Goal: Transaction & Acquisition: Download file/media

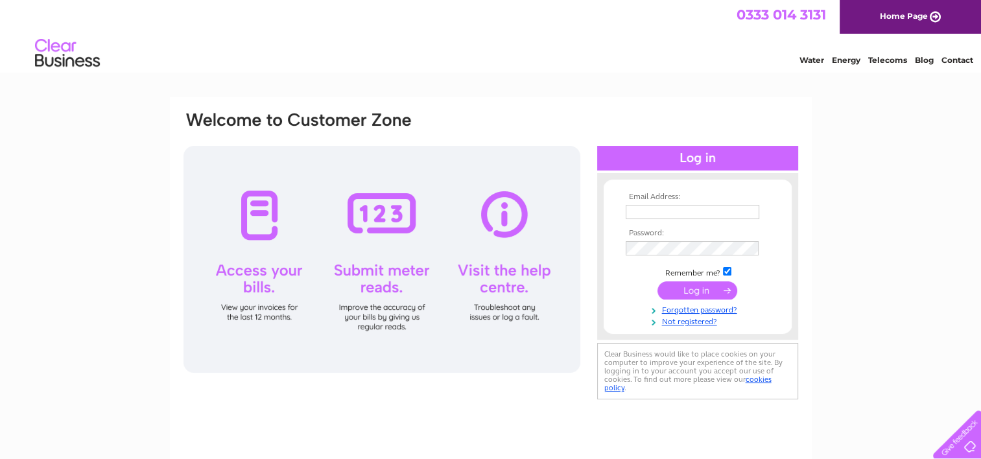
type input "[EMAIL_ADDRESS][DOMAIN_NAME]"
click at [704, 293] on input "submit" at bounding box center [698, 291] width 80 height 18
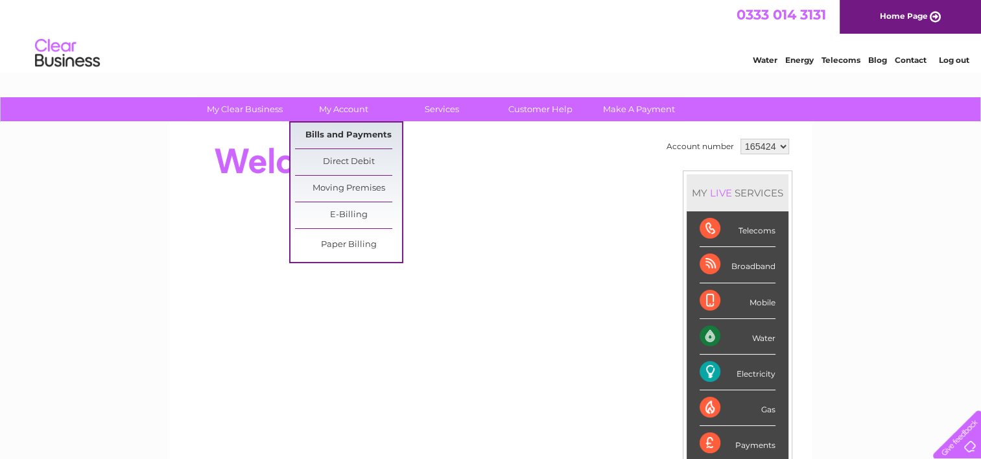
click at [349, 132] on link "Bills and Payments" at bounding box center [348, 136] width 107 height 26
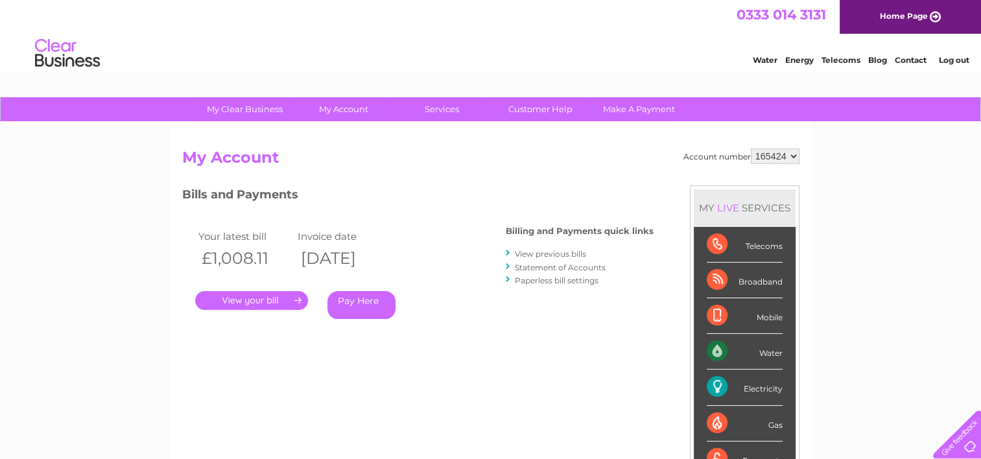
click at [262, 298] on link "." at bounding box center [251, 300] width 113 height 19
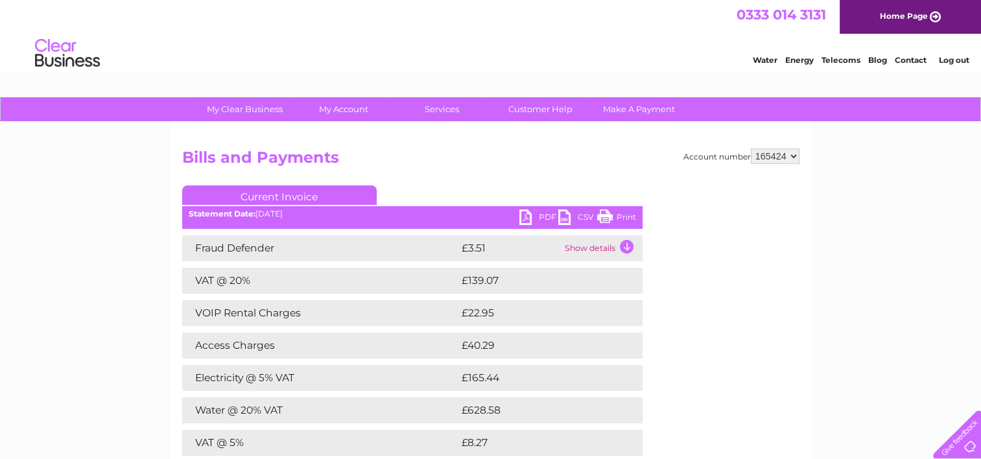
click at [548, 213] on link "PDF" at bounding box center [539, 219] width 39 height 19
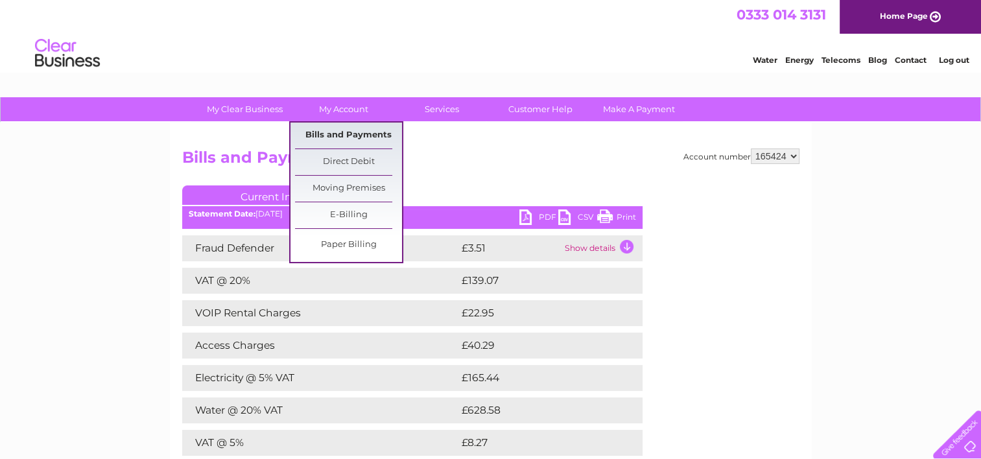
click at [344, 135] on link "Bills and Payments" at bounding box center [348, 136] width 107 height 26
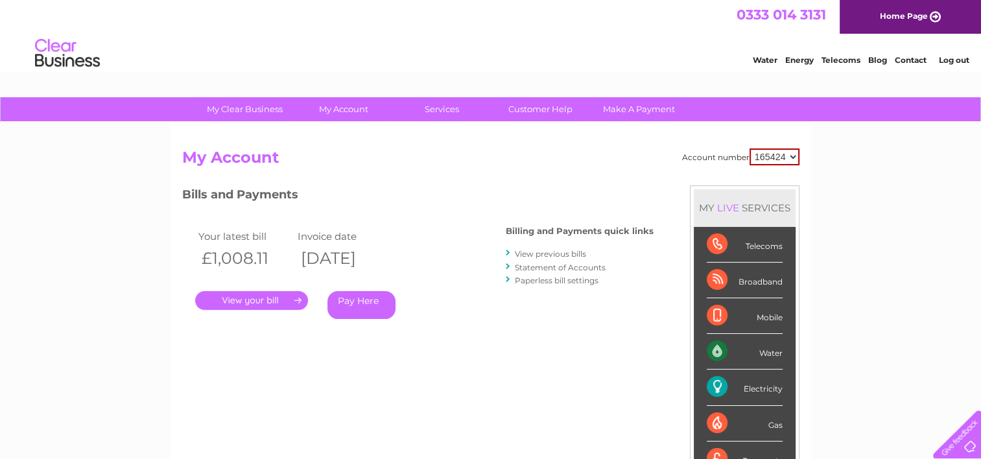
click at [542, 252] on link "View previous bills" at bounding box center [550, 254] width 71 height 10
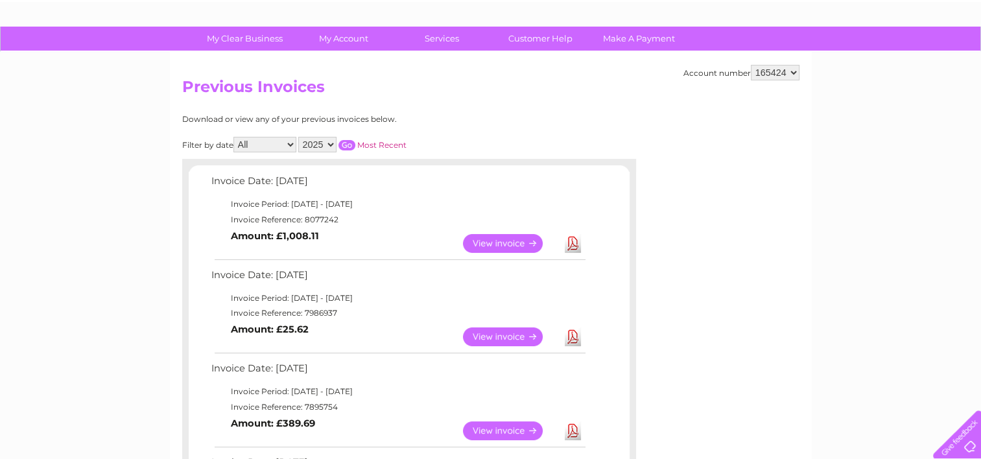
scroll to position [130, 0]
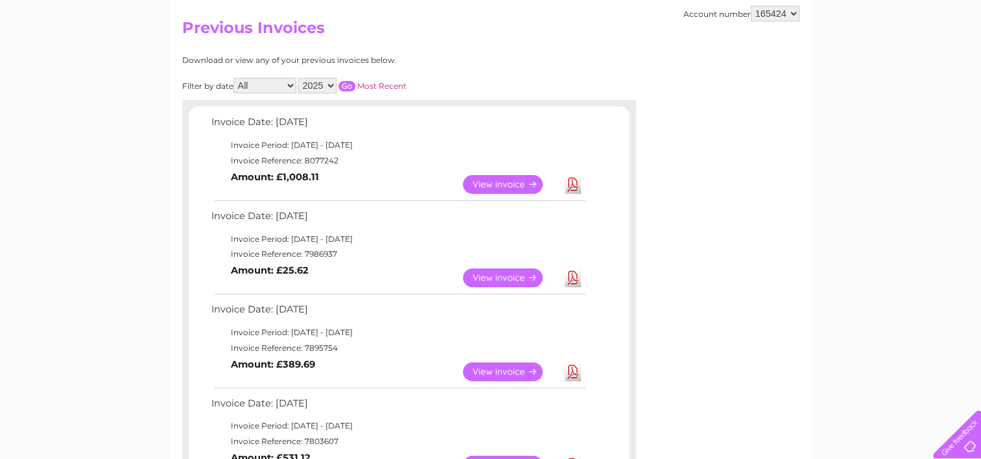
click at [573, 276] on link "Download" at bounding box center [573, 278] width 16 height 19
